Goal: Transaction & Acquisition: Obtain resource

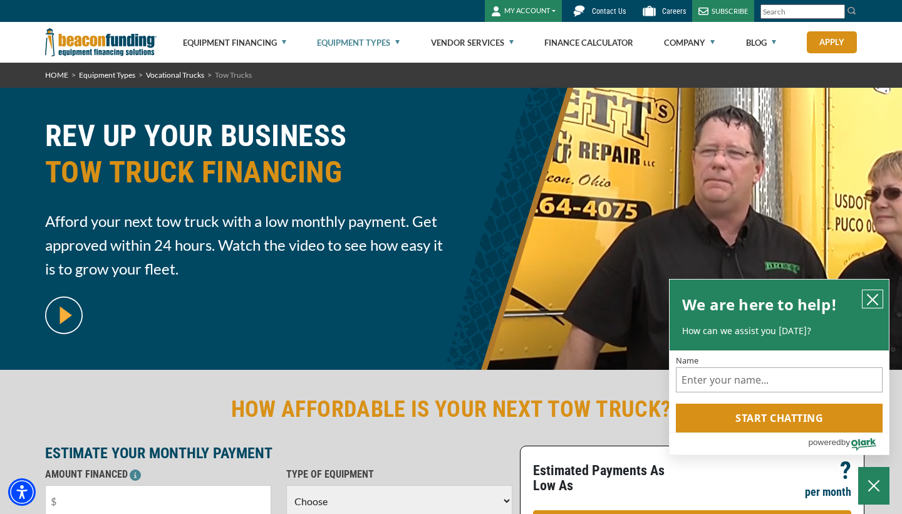
click at [866, 301] on icon "close chatbox" at bounding box center [872, 299] width 13 height 13
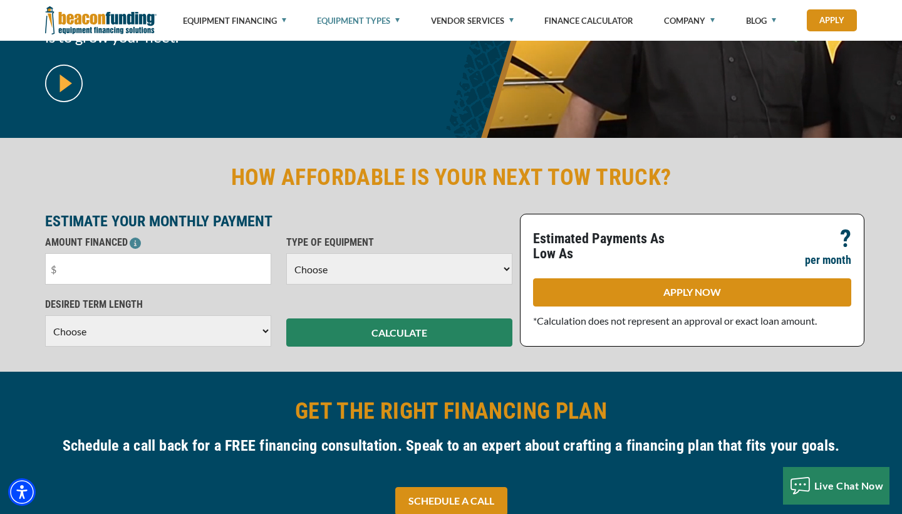
scroll to position [233, 0]
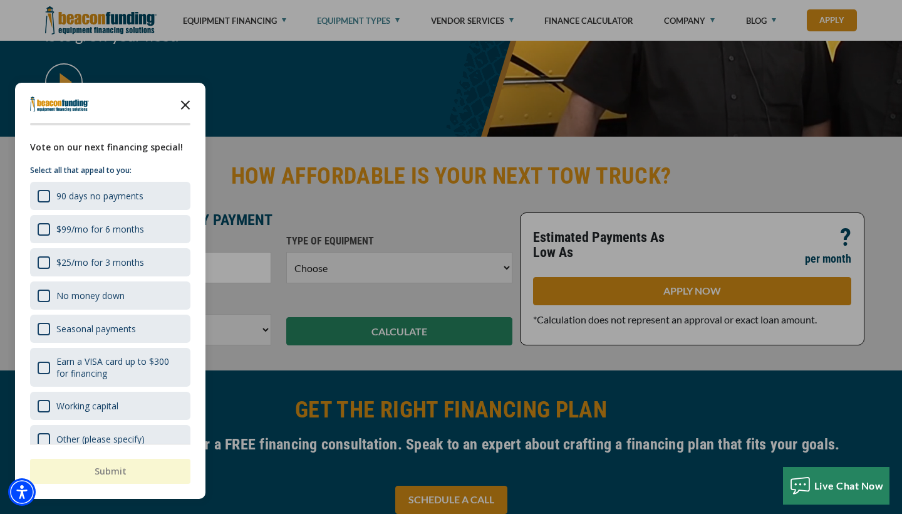
click at [187, 103] on polygon "Close the survey" at bounding box center [185, 104] width 9 height 9
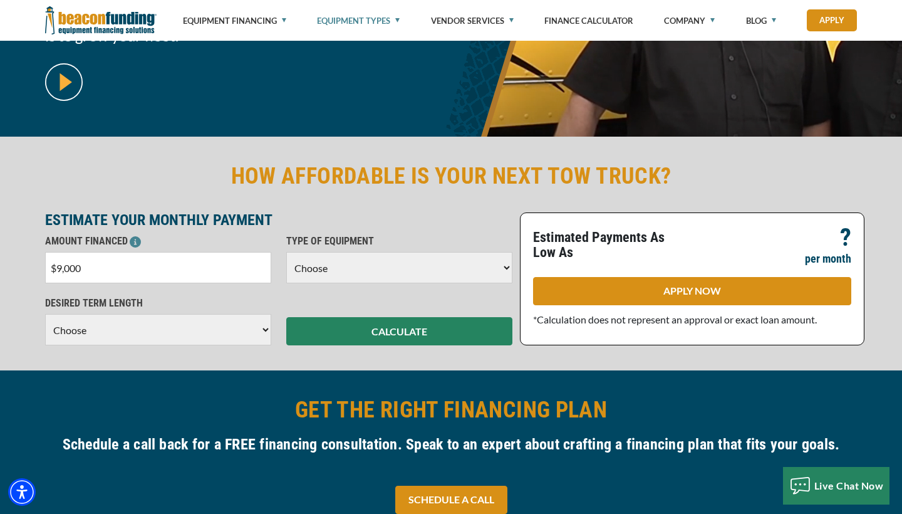
type input "$90,000"
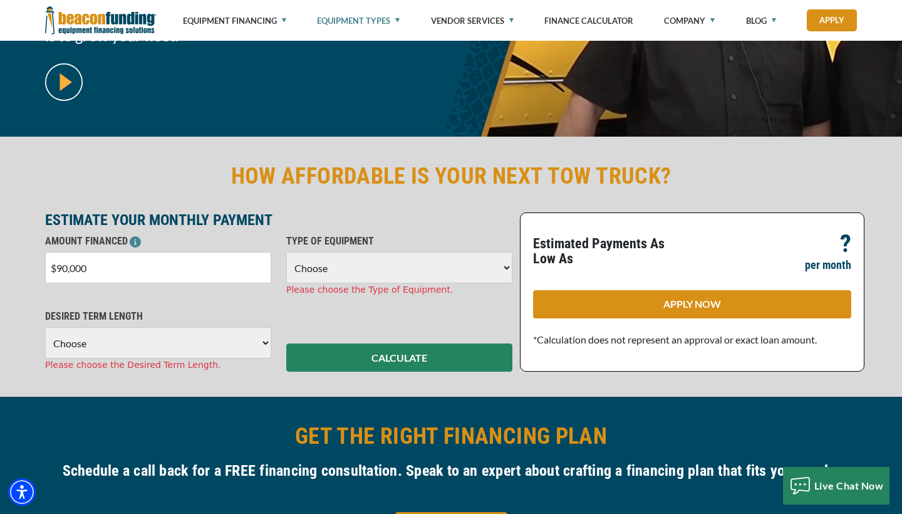
select select "5"
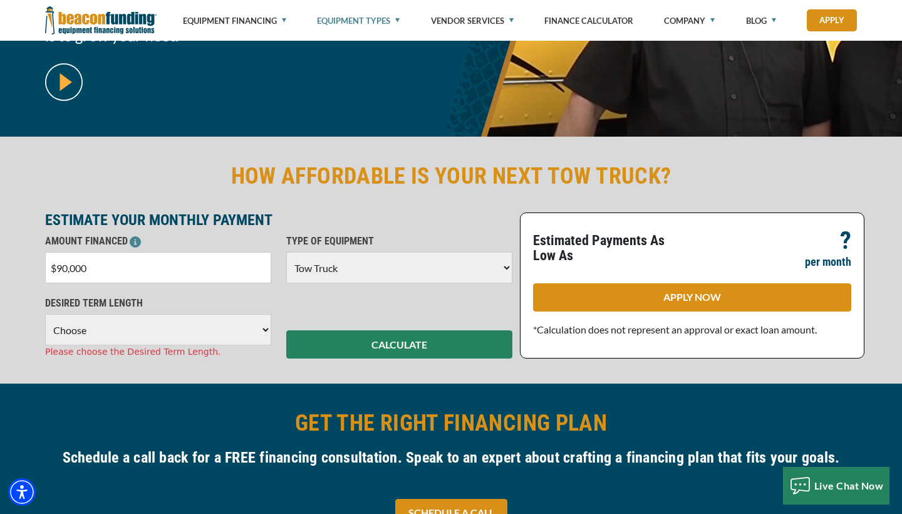
select select "48"
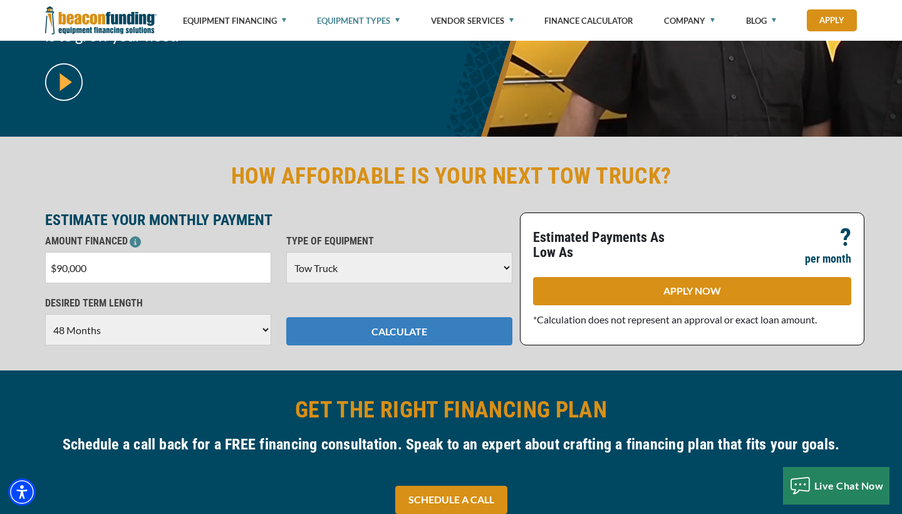
click at [346, 337] on button "CALCULATE" at bounding box center [399, 331] width 226 height 28
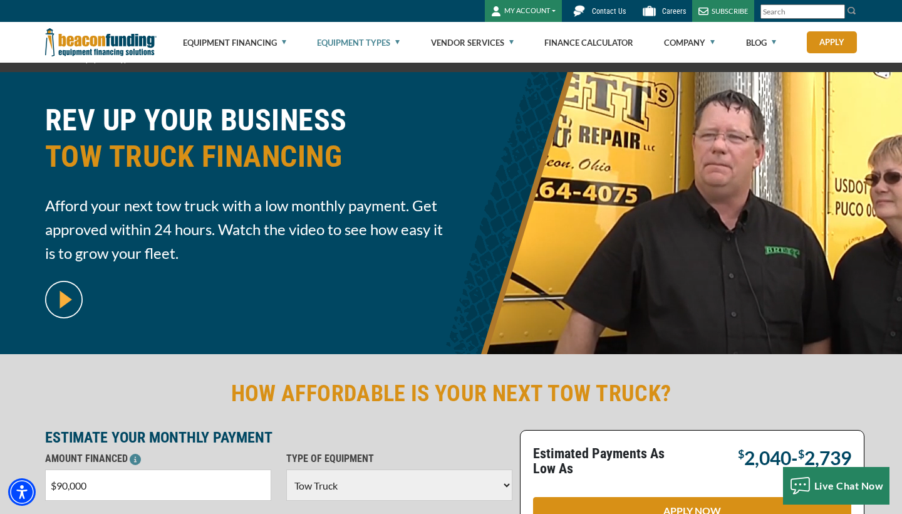
scroll to position [17, 0]
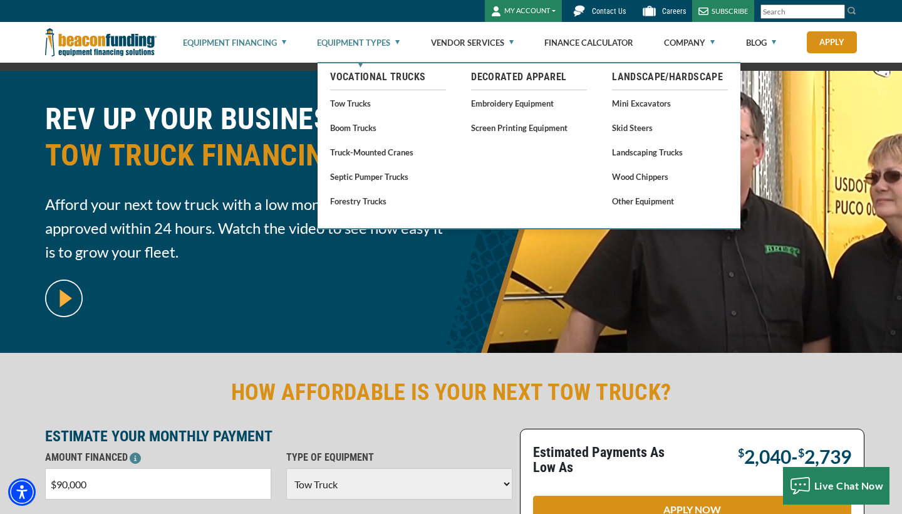
click at [263, 43] on link "Equipment Financing" at bounding box center [234, 43] width 103 height 40
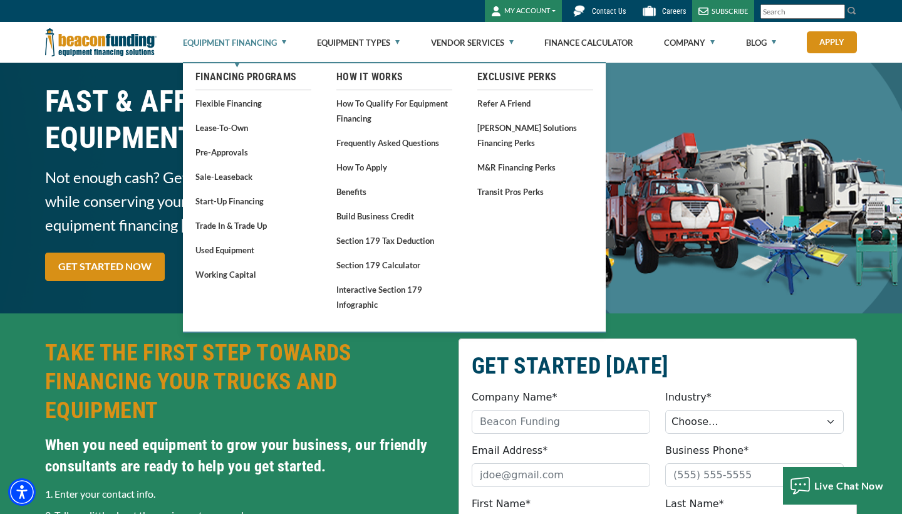
click at [251, 44] on link "Equipment Financing" at bounding box center [234, 43] width 103 height 40
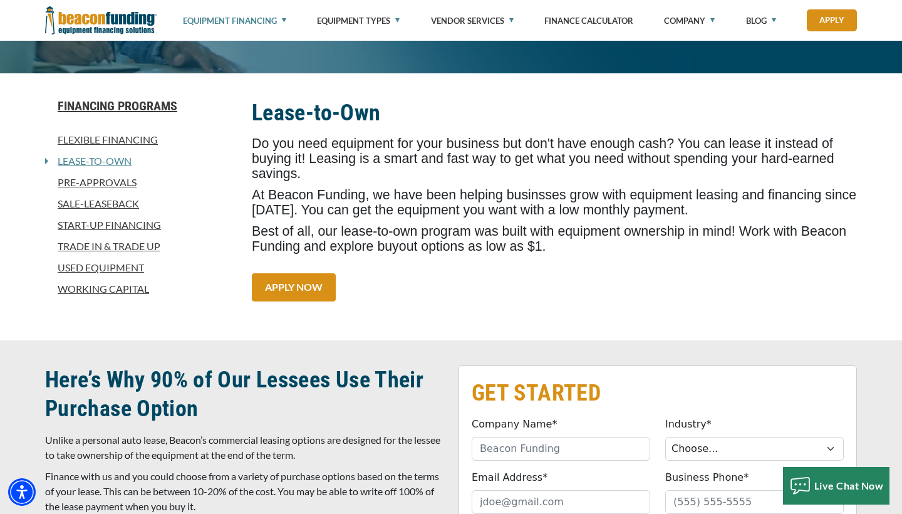
scroll to position [318, 0]
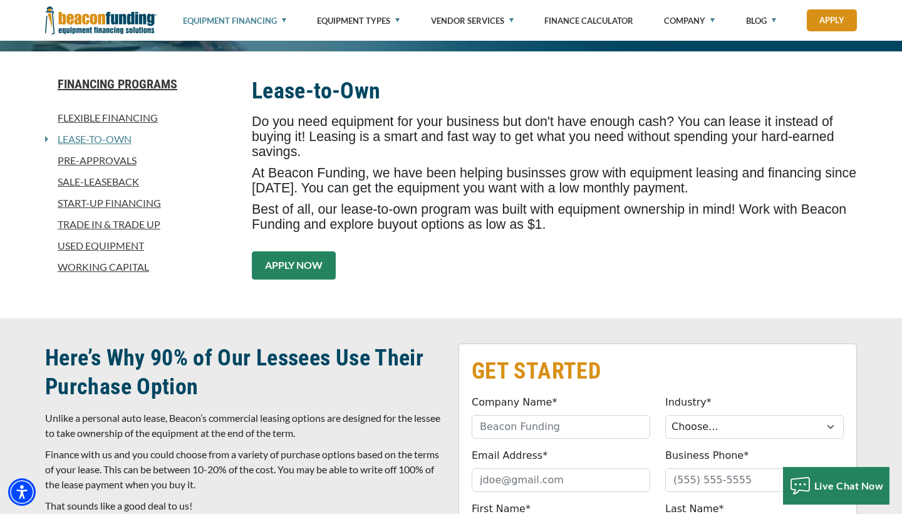
click at [313, 268] on link "APPLY NOW" at bounding box center [294, 265] width 84 height 28
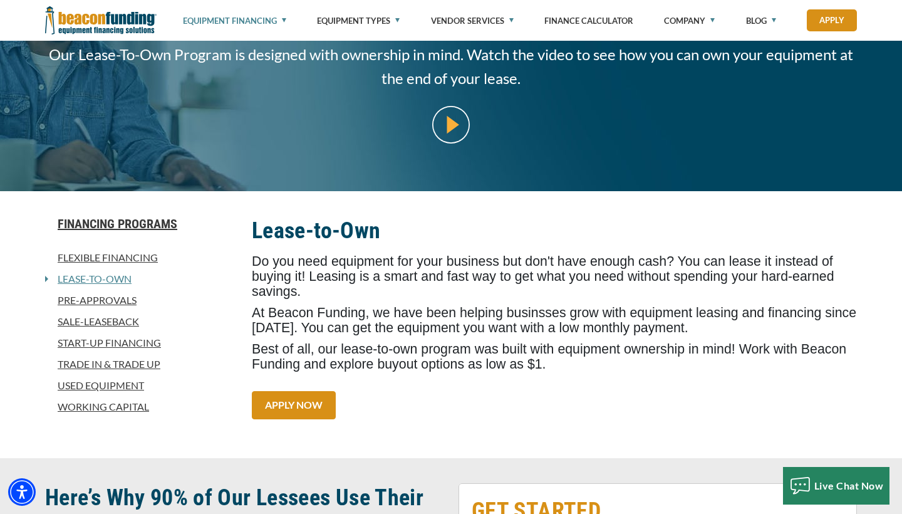
scroll to position [93, 0]
